Goal: Task Accomplishment & Management: Use online tool/utility

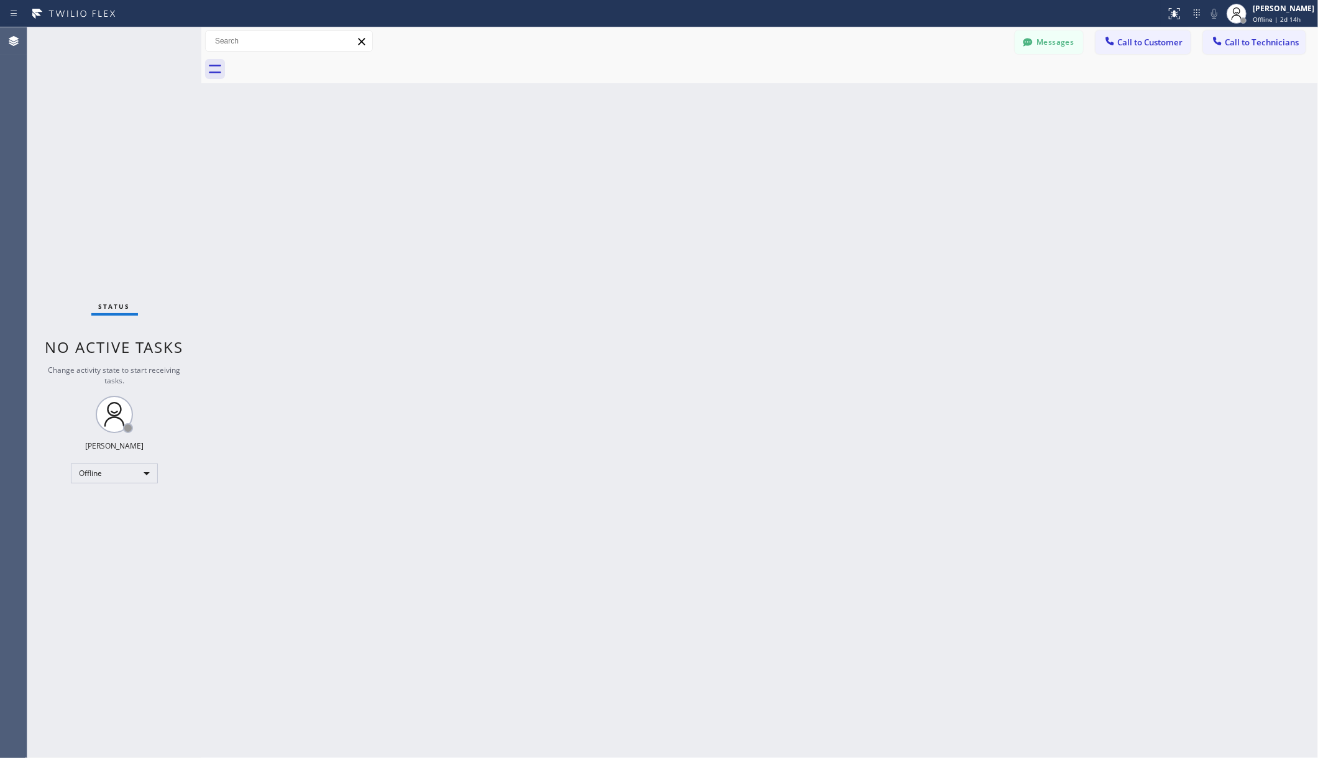
click at [491, 737] on div "Back to Dashboard Change Sender ID Customers Technicians Select a contact Outbo…" at bounding box center [759, 392] width 1116 height 731
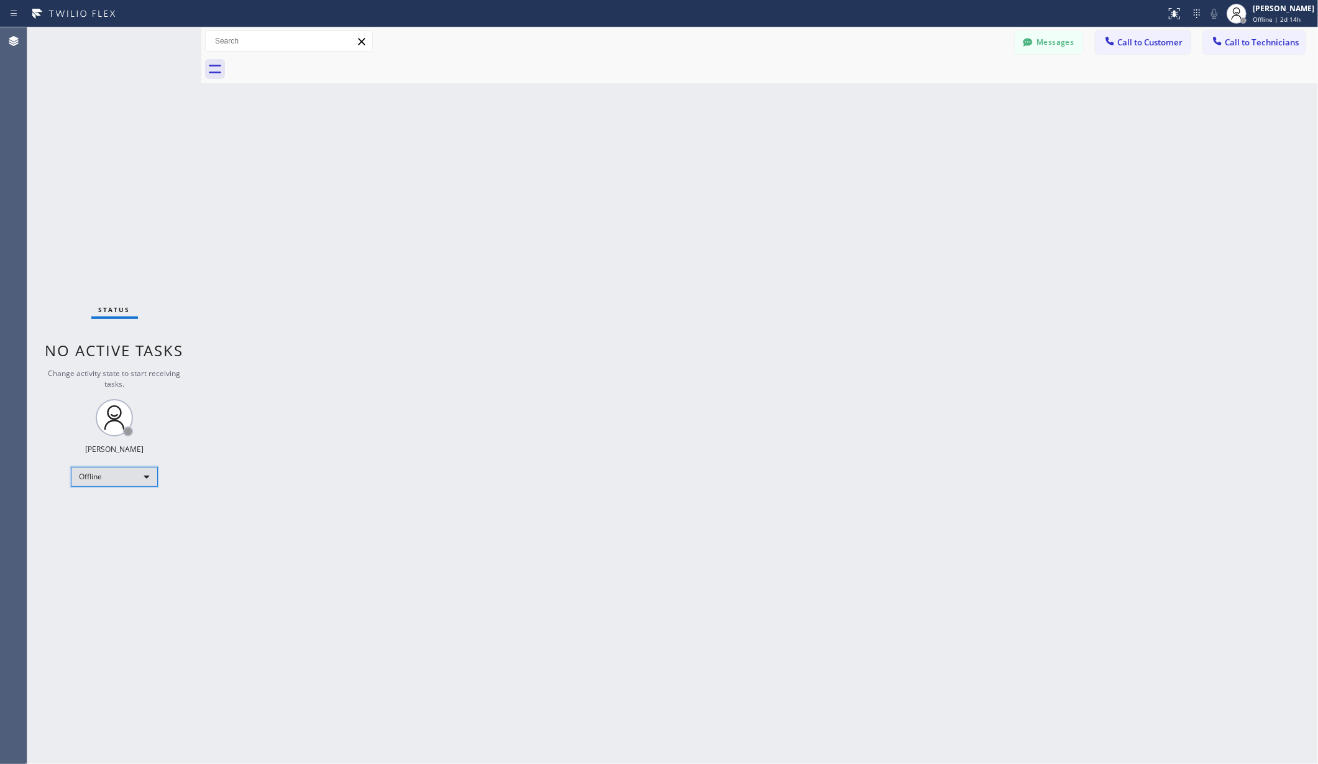
click at [133, 467] on div "Offline" at bounding box center [114, 477] width 87 height 20
click at [98, 520] on li "Unavailable" at bounding box center [113, 525] width 84 height 15
click at [273, 518] on div "Back to Dashboard Change Sender ID Customers Technicians Select a contact Outbo…" at bounding box center [759, 395] width 1116 height 736
click at [257, 214] on div "Back to Dashboard Change Sender ID Customers Technicians AA [PERSON_NAME] [DATE…" at bounding box center [759, 395] width 1116 height 736
click at [296, 209] on div "Back to Dashboard Change Sender ID Customers Technicians AA [PERSON_NAME] [DATE…" at bounding box center [759, 395] width 1116 height 736
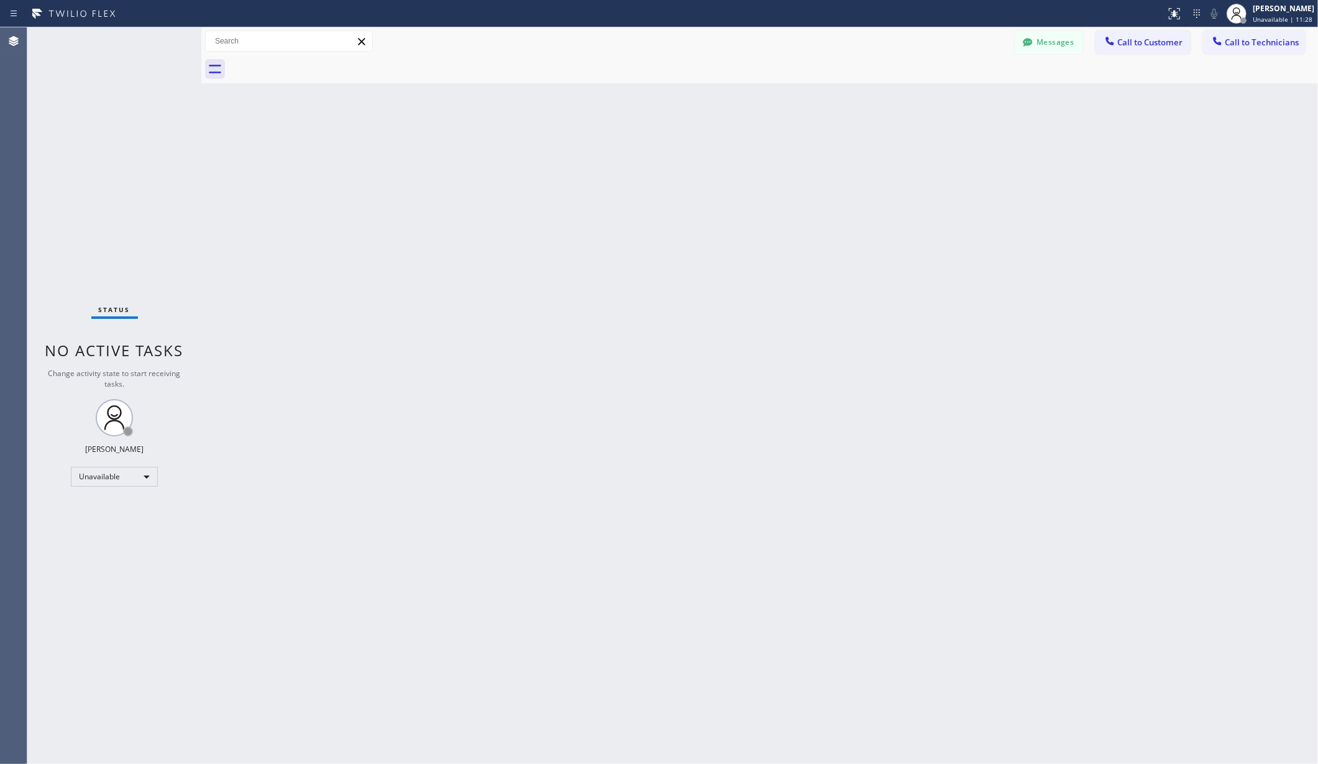
click at [244, 214] on div "Back to Dashboard Change Sender ID Customers Technicians AA [PERSON_NAME] [DATE…" at bounding box center [759, 395] width 1116 height 736
